Goal: Complete application form: Complete application form

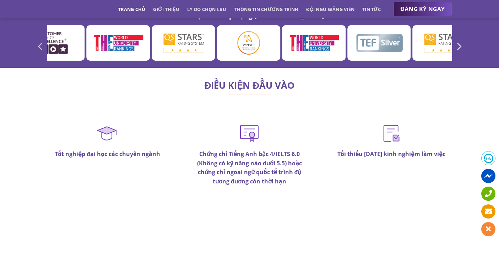
scroll to position [4082, 0]
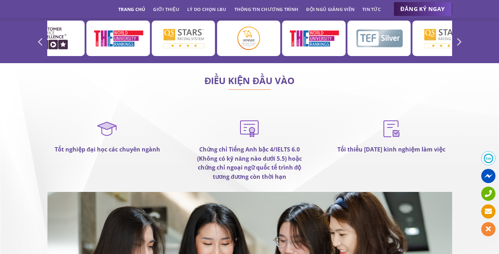
click at [246, 146] on strong "Chứng chỉ Tiếng Anh bậc 4/IELTS 6.0 (Không có kỹ năng nào dưới 5.5) hoặc chứng …" at bounding box center [249, 163] width 105 height 35
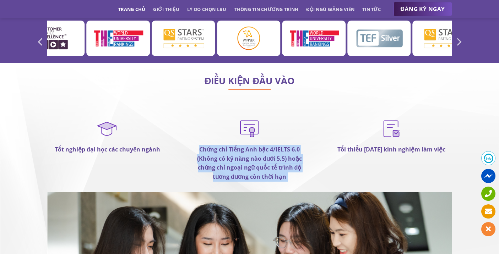
click at [246, 146] on strong "Chứng chỉ Tiếng Anh bậc 4/IELTS 6.0 (Không có kỹ năng nào dưới 5.5) hoặc chứng …" at bounding box center [249, 163] width 105 height 35
click at [247, 146] on strong "Chứng chỉ Tiếng Anh bậc 4/IELTS 6.0 (Không có kỹ năng nào dưới 5.5) hoặc chứng …" at bounding box center [249, 163] width 105 height 35
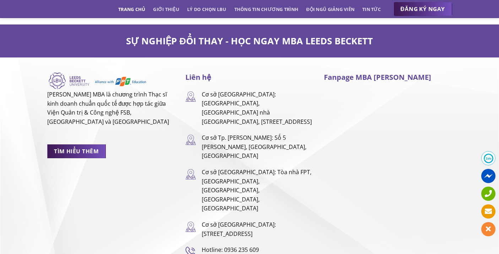
scroll to position [4657, 0]
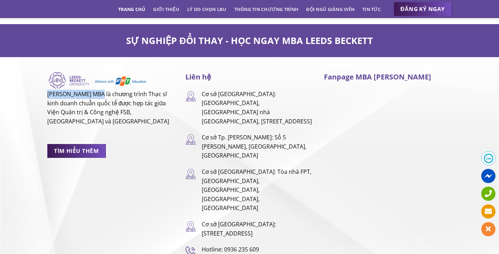
drag, startPoint x: 102, startPoint y: 67, endPoint x: 48, endPoint y: 63, distance: 54.5
click at [48, 90] on p "[PERSON_NAME] MBA là chương trình Thạc sĩ kinh doanh chuẩn quốc tế được hợp tác…" at bounding box center [111, 108] width 128 height 36
copy p "LEEDS BECKETT MBA"
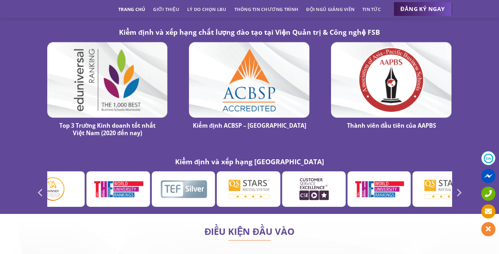
scroll to position [4107, 0]
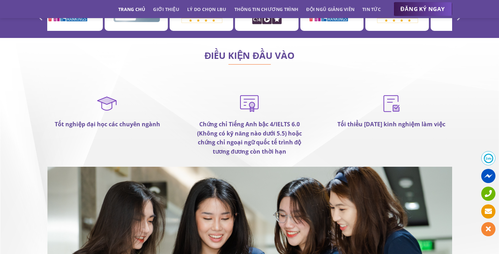
click at [278, 120] on strong "Chứng chỉ Tiếng Anh bậc 4/IELTS 6.0 (Không có kỹ năng nào dưới 5.5) hoặc chứng …" at bounding box center [249, 137] width 105 height 35
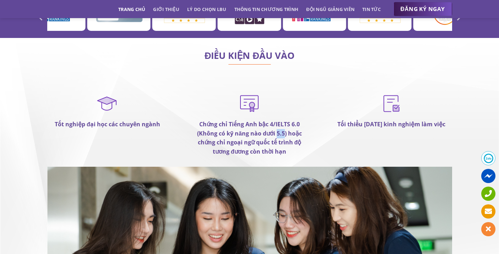
click at [278, 120] on strong "Chứng chỉ Tiếng Anh bậc 4/IELTS 6.0 (Không có kỹ năng nào dưới 5.5) hoặc chứng …" at bounding box center [249, 137] width 105 height 35
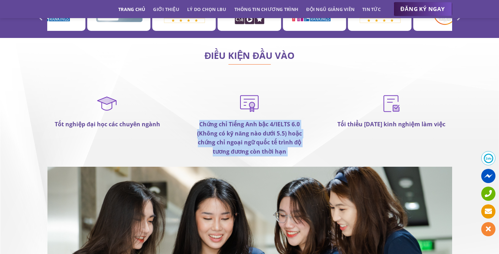
click at [278, 120] on strong "Chứng chỉ Tiếng Anh bậc 4/IELTS 6.0 (Không có kỹ năng nào dưới 5.5) hoặc chứng …" at bounding box center [249, 137] width 105 height 35
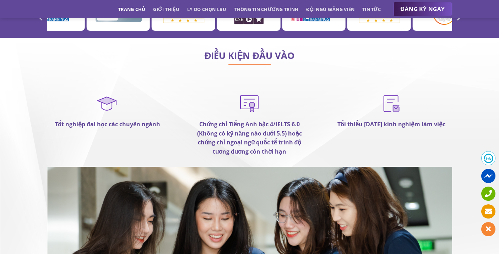
click at [277, 120] on strong "Chứng chỉ Tiếng Anh bậc 4/IELTS 6.0 (Không có kỹ năng nào dưới 5.5) hoặc chứng …" at bounding box center [249, 137] width 105 height 35
click at [277, 120] on p "Chứng chỉ Tiếng Anh bậc 4/IELTS 6.0 (Không có kỹ năng nào dưới 5.5) hoặc chứng …" at bounding box center [249, 138] width 121 height 36
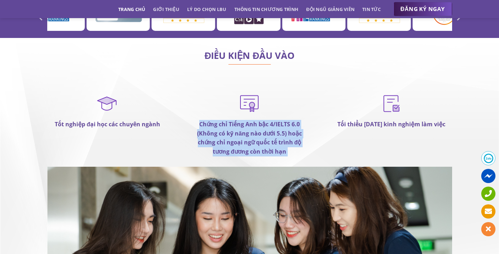
click at [277, 120] on p "Chứng chỉ Tiếng Anh bậc 4/IELTS 6.0 (Không có kỹ năng nào dưới 5.5) hoặc chứng …" at bounding box center [249, 138] width 121 height 36
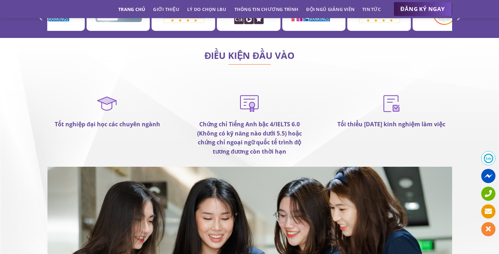
click at [277, 120] on strong "Chứng chỉ Tiếng Anh bậc 4/IELTS 6.0 (Không có kỹ năng nào dưới 5.5) hoặc chứng …" at bounding box center [249, 137] width 105 height 35
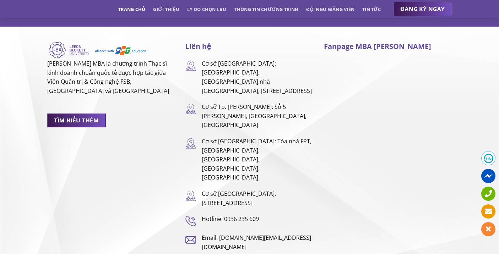
scroll to position [4698, 0]
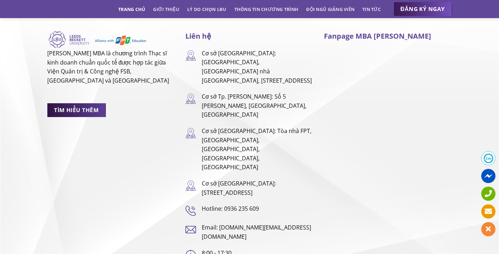
click at [95, 106] on span "TÌM HIỂU THÊM" at bounding box center [76, 110] width 45 height 9
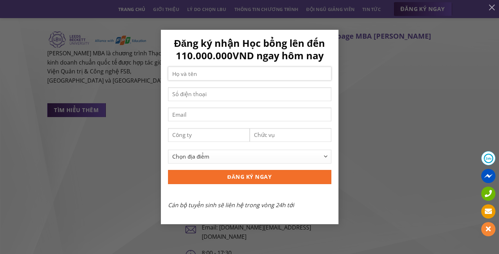
click at [259, 78] on input "Contact form" at bounding box center [249, 74] width 163 height 14
type input "Phạm Thu Trang"
type input "0933857899"
type input "ttrang.pham.90@gmail.com"
click at [223, 136] on input "Contact form" at bounding box center [209, 135] width 82 height 14
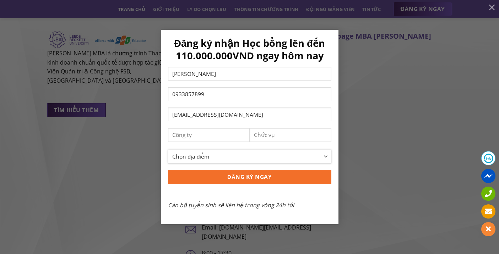
click at [254, 159] on select "Chọn địa điểm Hà Nội TP Hồ Chí Minh Cần Thơ Đà Nẵng Khác" at bounding box center [249, 157] width 163 height 14
select select "[GEOGRAPHIC_DATA][PERSON_NAME]"
click at [224, 134] on input "Contact form" at bounding box center [209, 135] width 82 height 14
type input "TikTok"
click at [291, 138] on input "Contact form" at bounding box center [291, 135] width 82 height 14
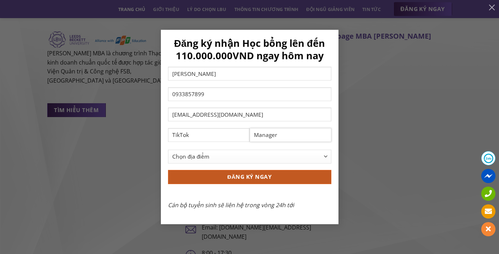
type input "Manager"
click at [275, 178] on input "ĐĂNG KÝ NGAY" at bounding box center [249, 177] width 163 height 14
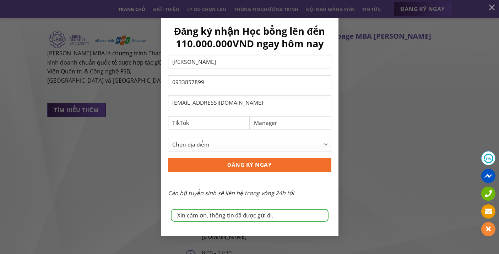
click at [394, 102] on div "Xin cảm ơn, thông tin đã được gửi đi. Đăng ký nhận Học bổng lên đến 110.000.000…" at bounding box center [250, 127] width 478 height 219
